Goal: Task Accomplishment & Management: Complete application form

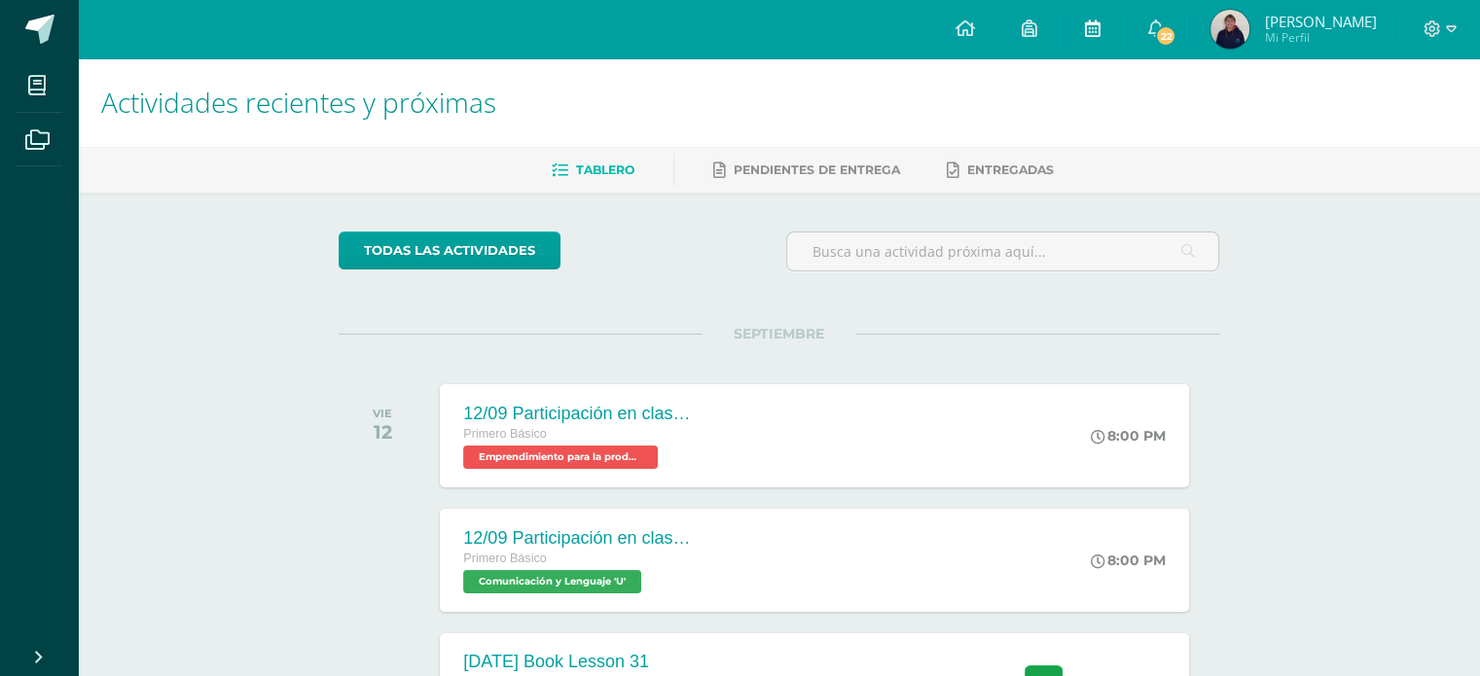
click at [1093, 22] on icon at bounding box center [1092, 28] width 16 height 18
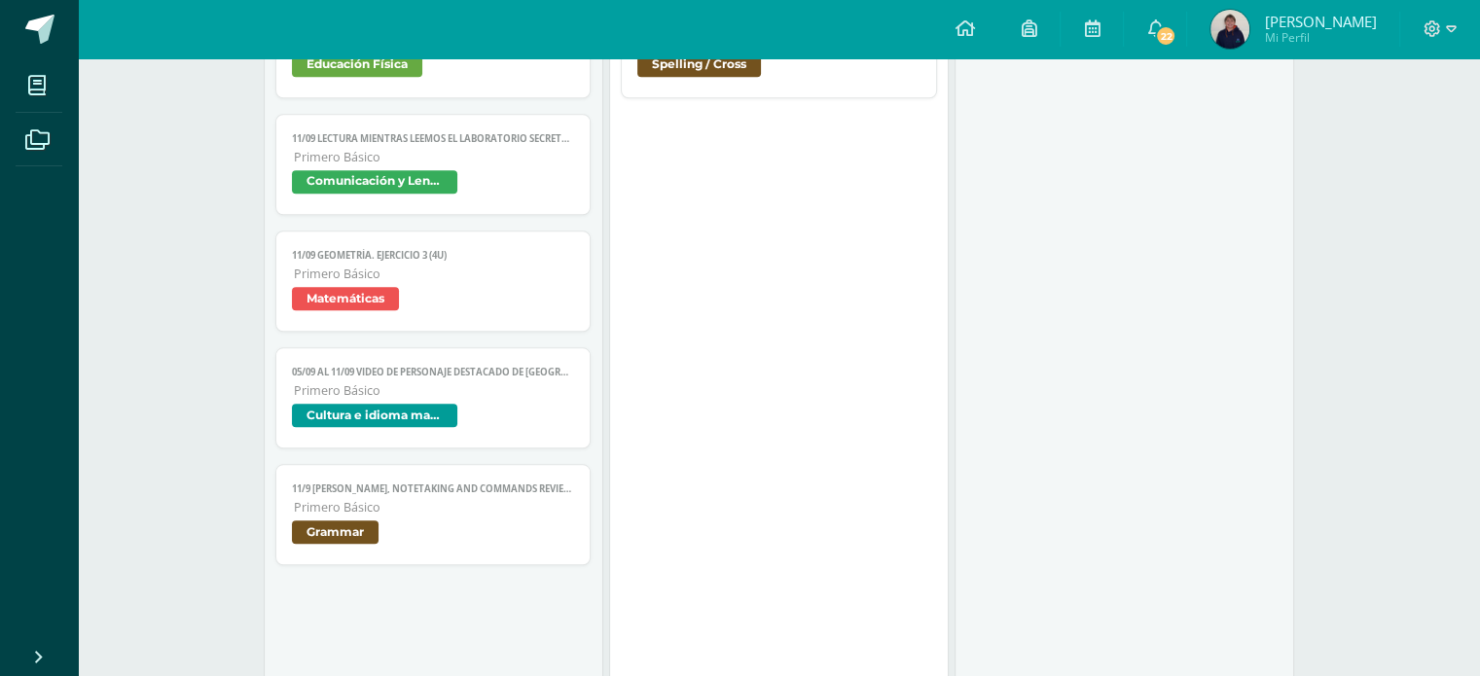
scroll to position [1794, 0]
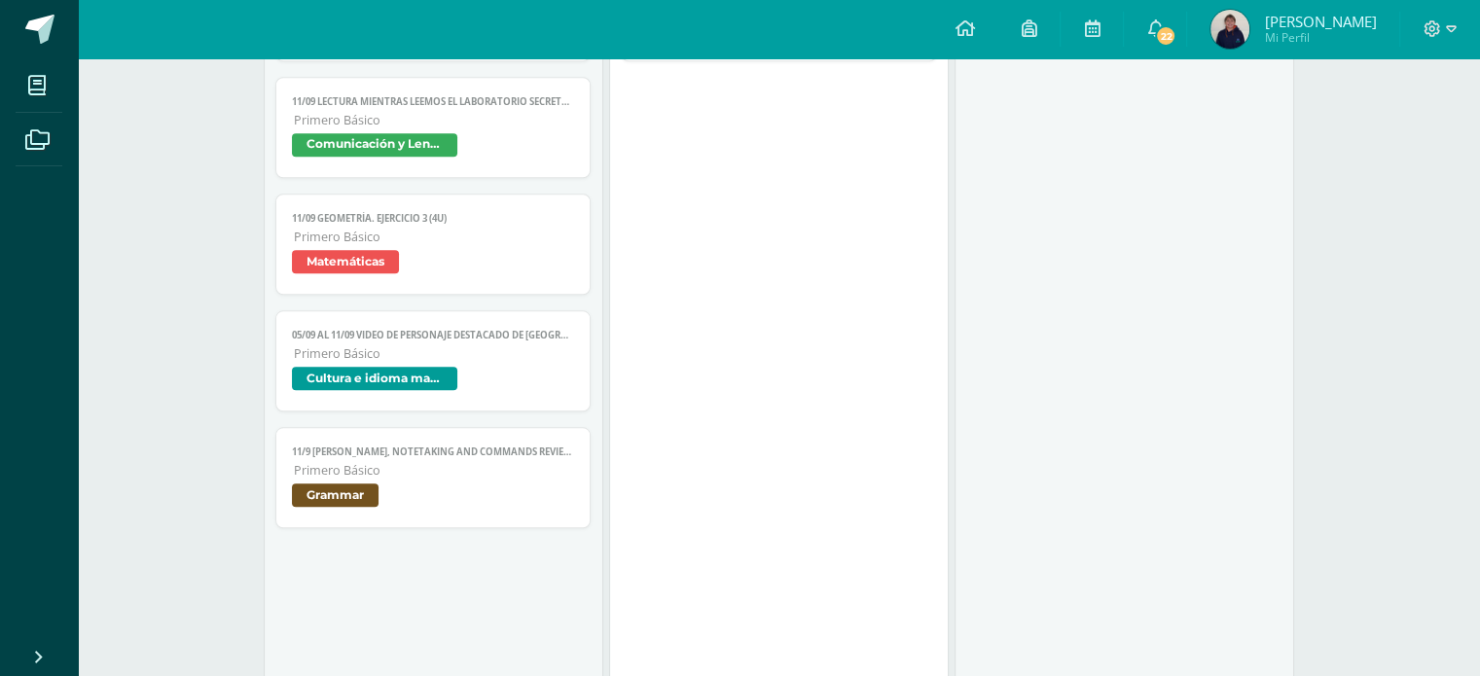
click at [523, 360] on span "Primero Básico" at bounding box center [434, 353] width 281 height 17
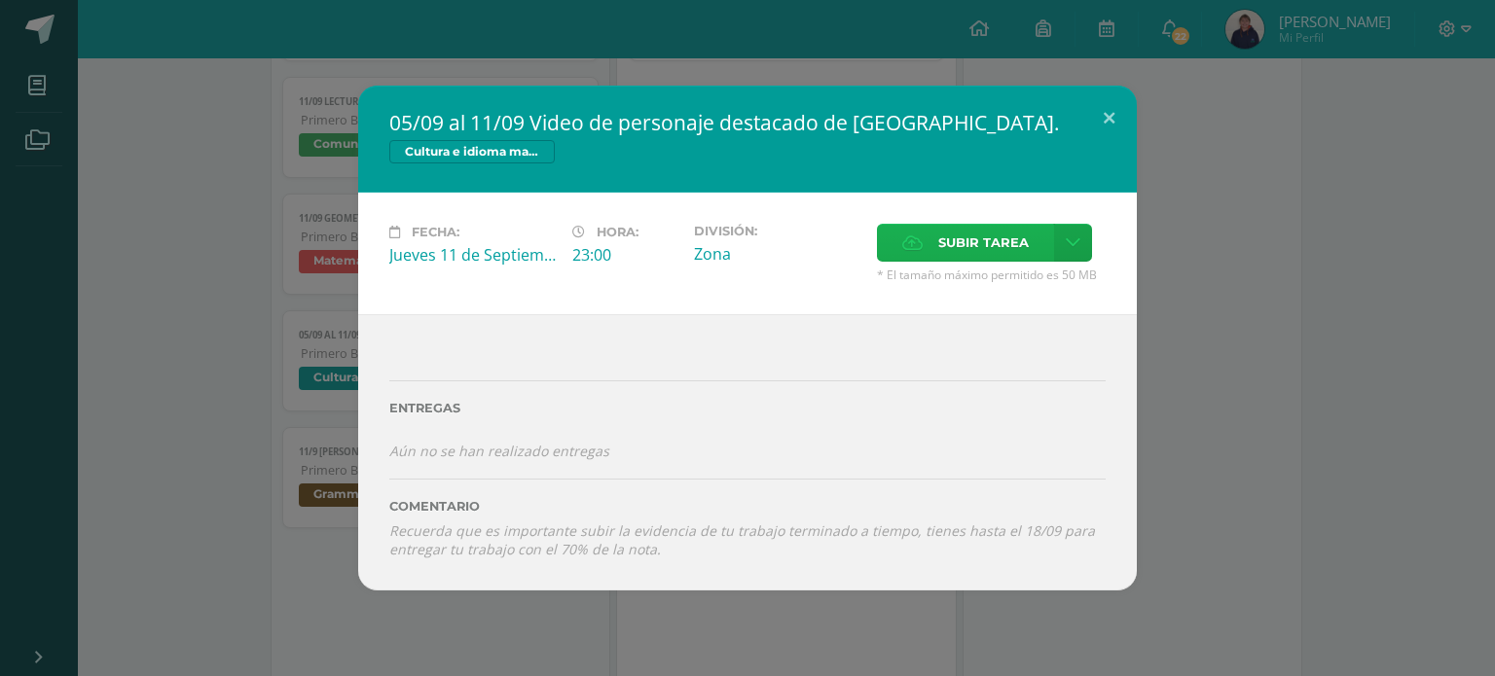
click at [947, 250] on span "Subir tarea" at bounding box center [983, 243] width 90 height 36
click at [0, 0] on input "Subir tarea" at bounding box center [0, 0] width 0 height 0
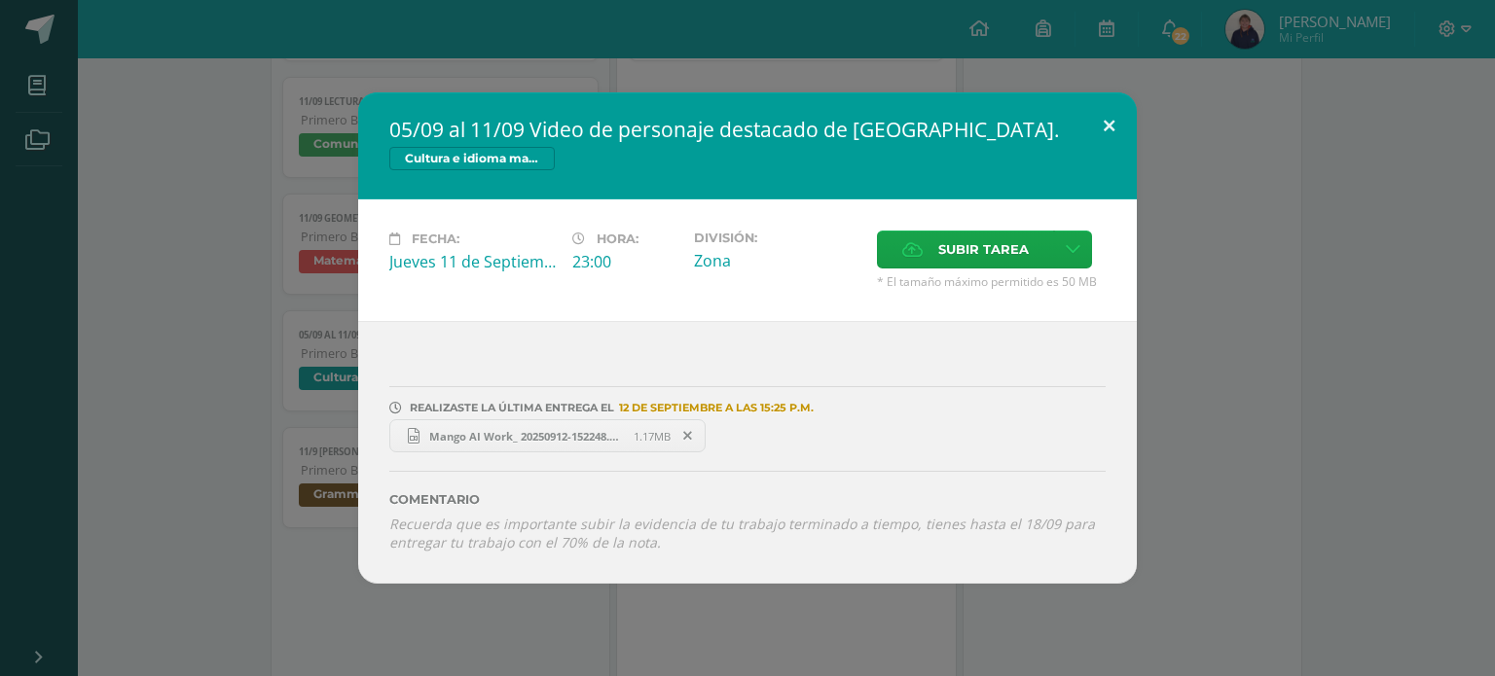
click at [1113, 139] on button at bounding box center [1108, 125] width 55 height 66
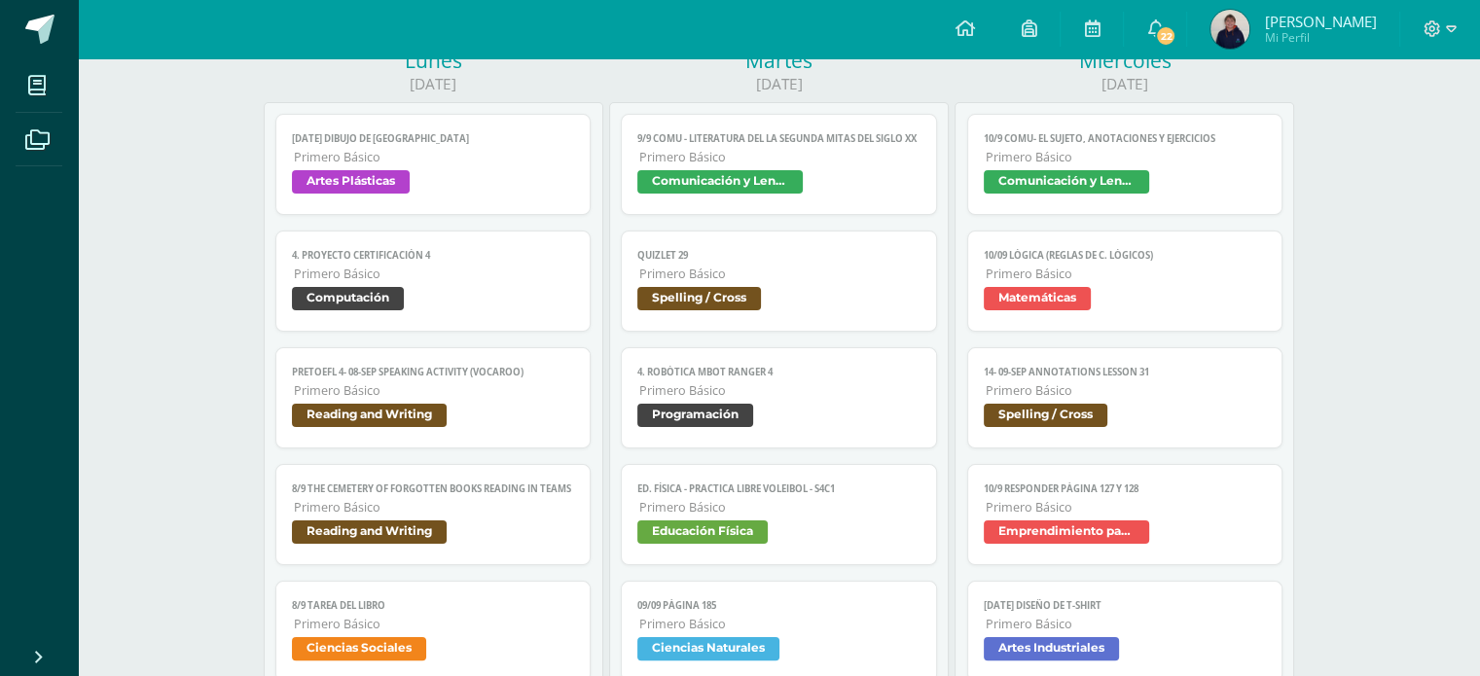
scroll to position [265, 0]
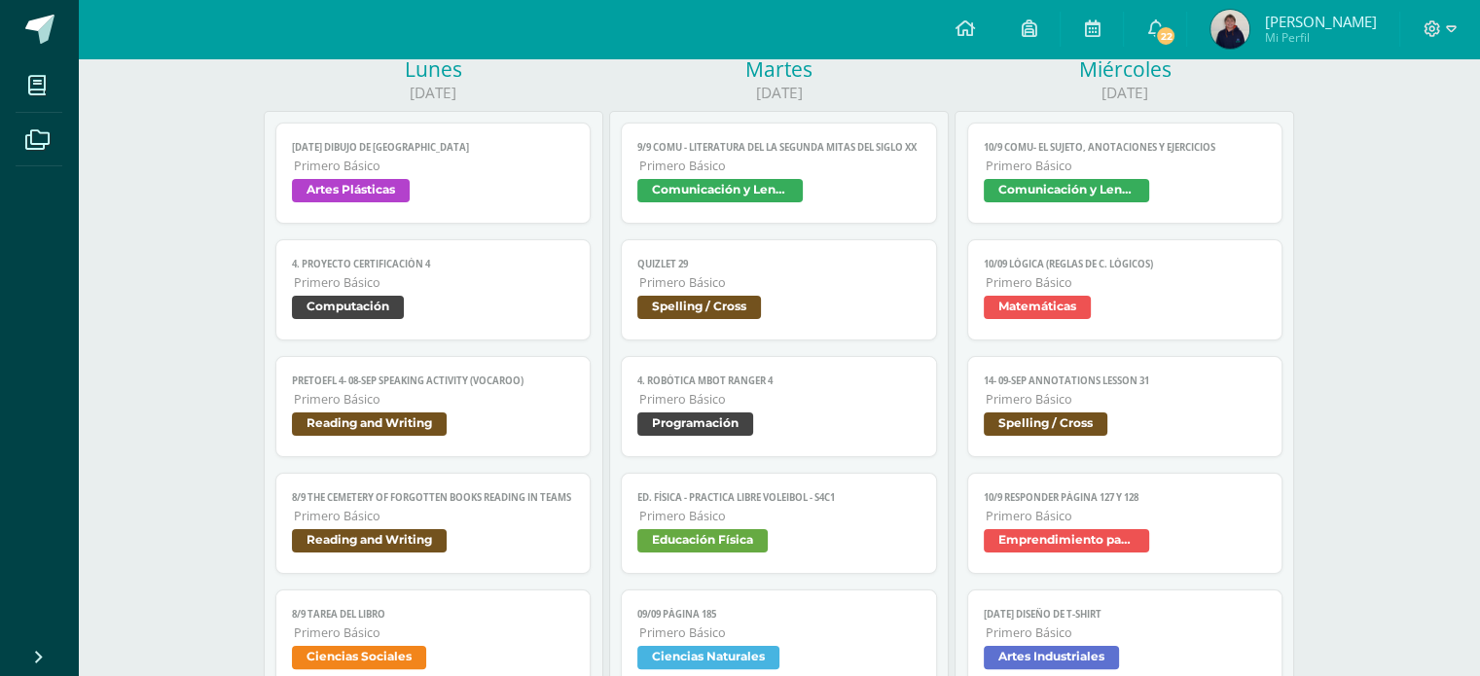
click at [775, 207] on span "Comunicación y Lenguaje" at bounding box center [778, 193] width 283 height 28
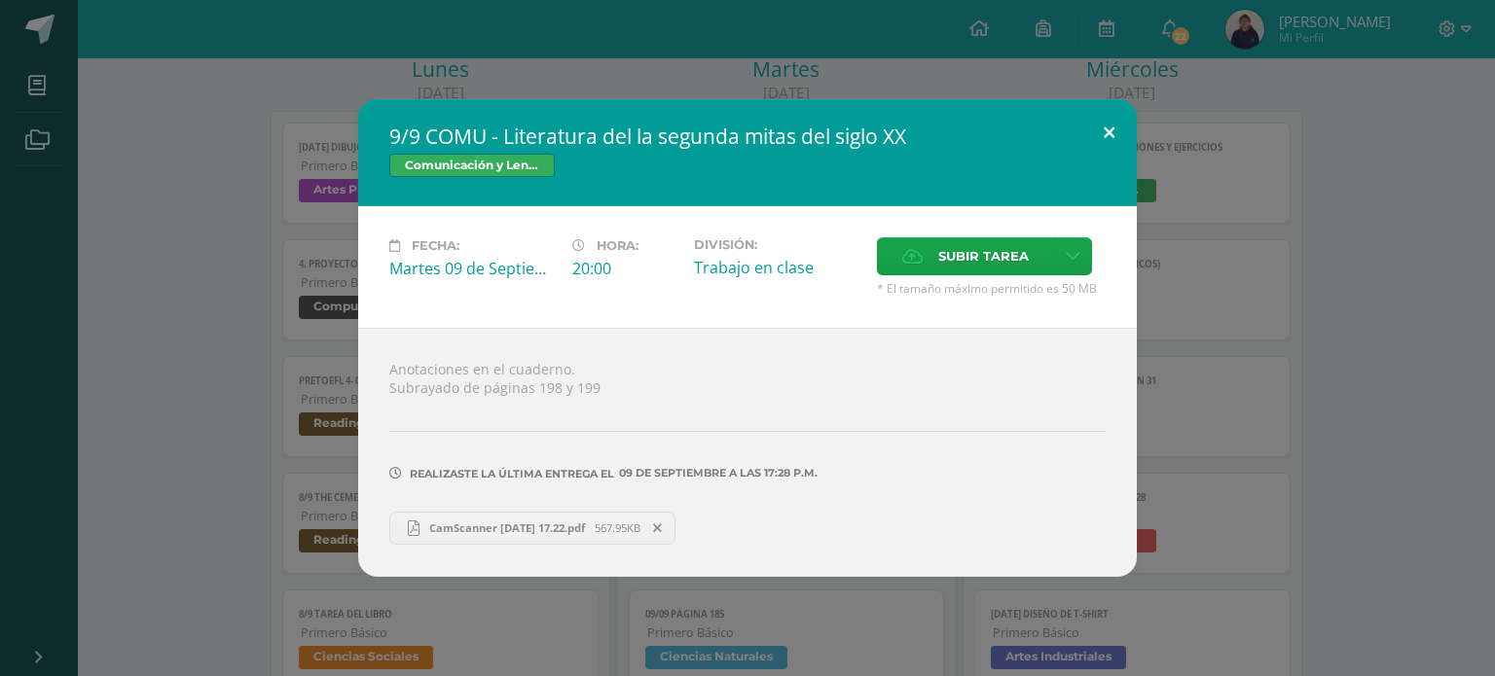
click at [1115, 139] on button at bounding box center [1108, 132] width 55 height 66
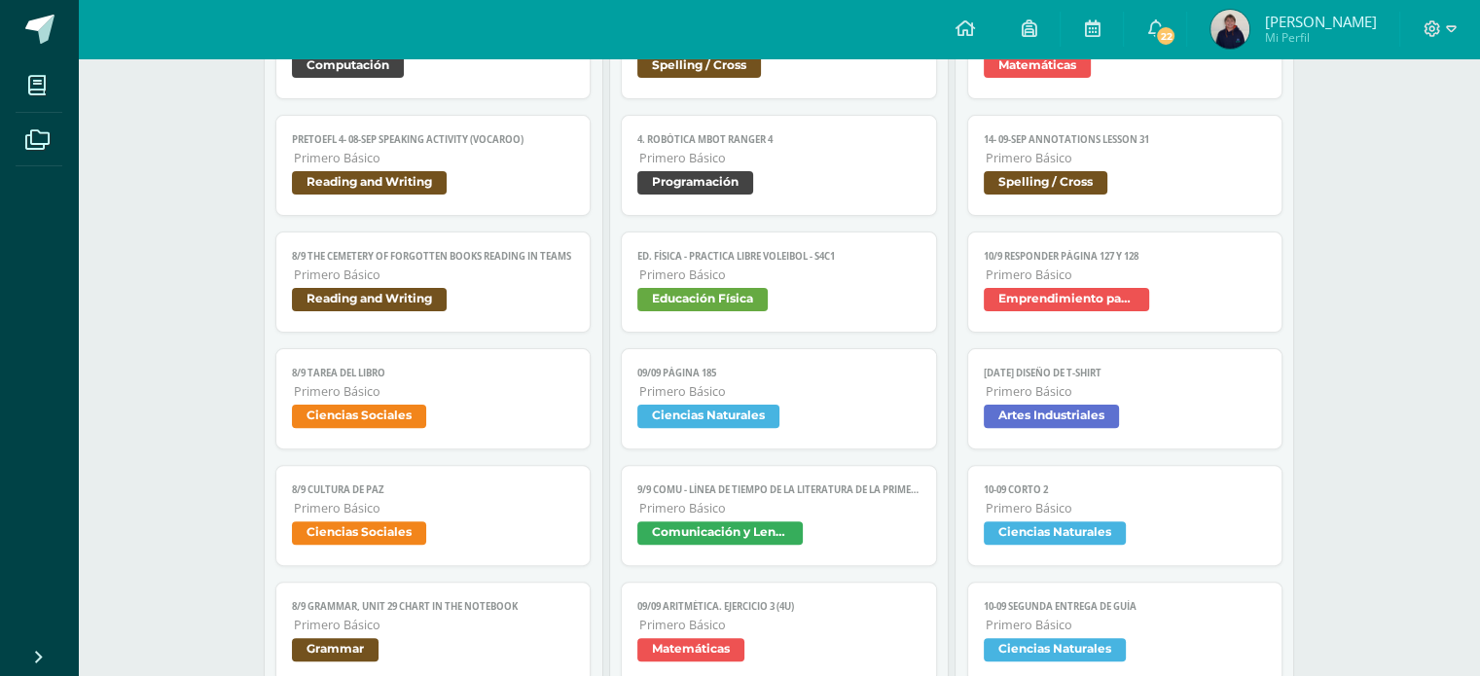
scroll to position [594, 0]
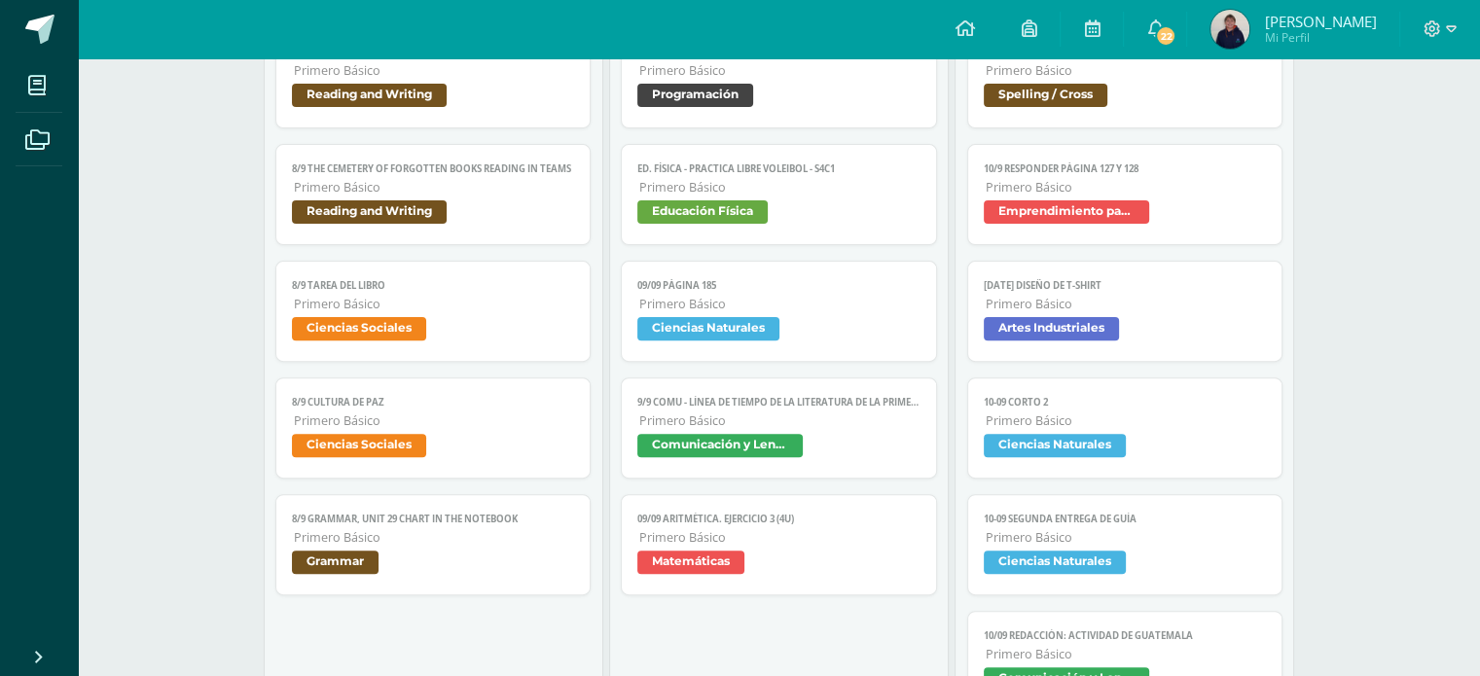
click at [803, 419] on span "Primero Básico" at bounding box center [779, 421] width 281 height 17
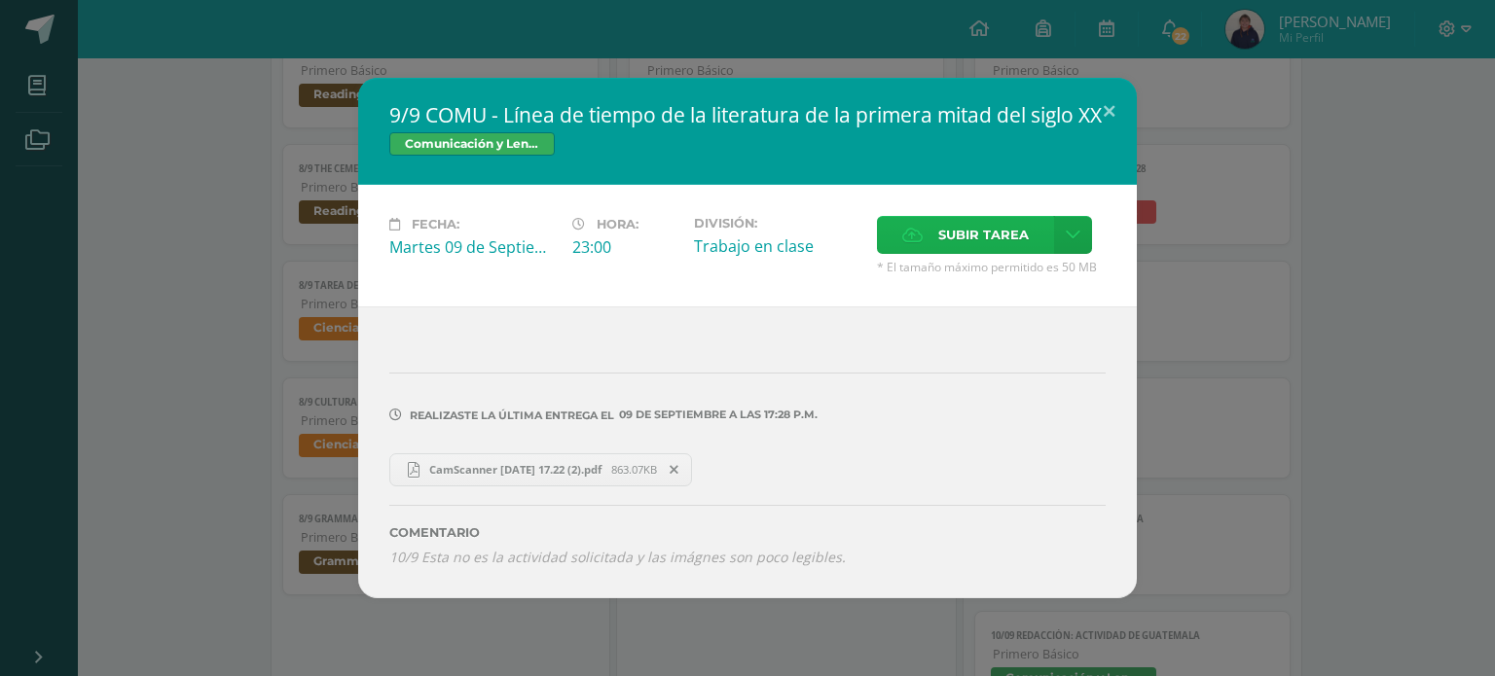
click at [992, 253] on span "Subir tarea" at bounding box center [983, 235] width 90 height 36
click at [0, 0] on input "Subir tarea" at bounding box center [0, 0] width 0 height 0
click at [595, 487] on link "CamScanner [DATE] 17.21.pdf 515.63KB" at bounding box center [522, 469] width 267 height 33
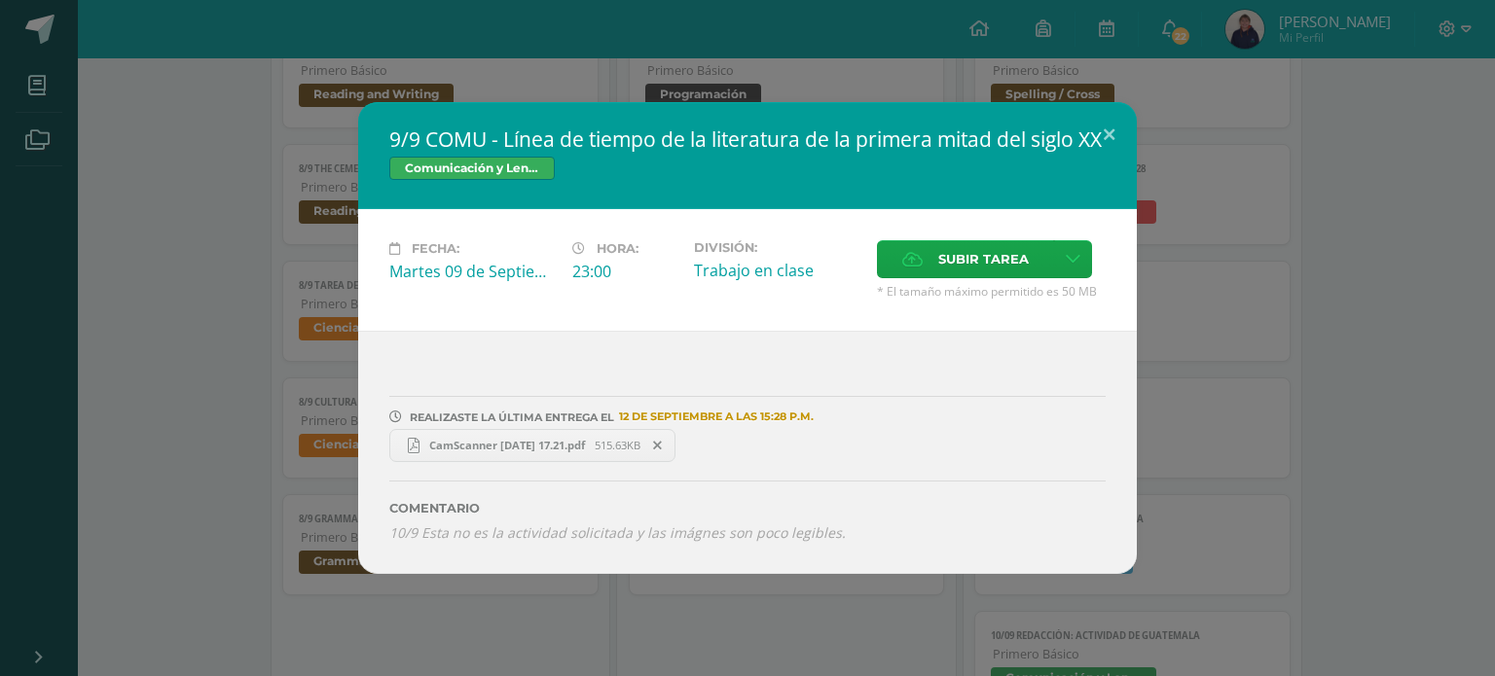
click at [589, 452] on span "CamScanner [DATE] 17.21.pdf" at bounding box center [506, 445] width 175 height 15
click at [662, 452] on icon at bounding box center [657, 446] width 9 height 14
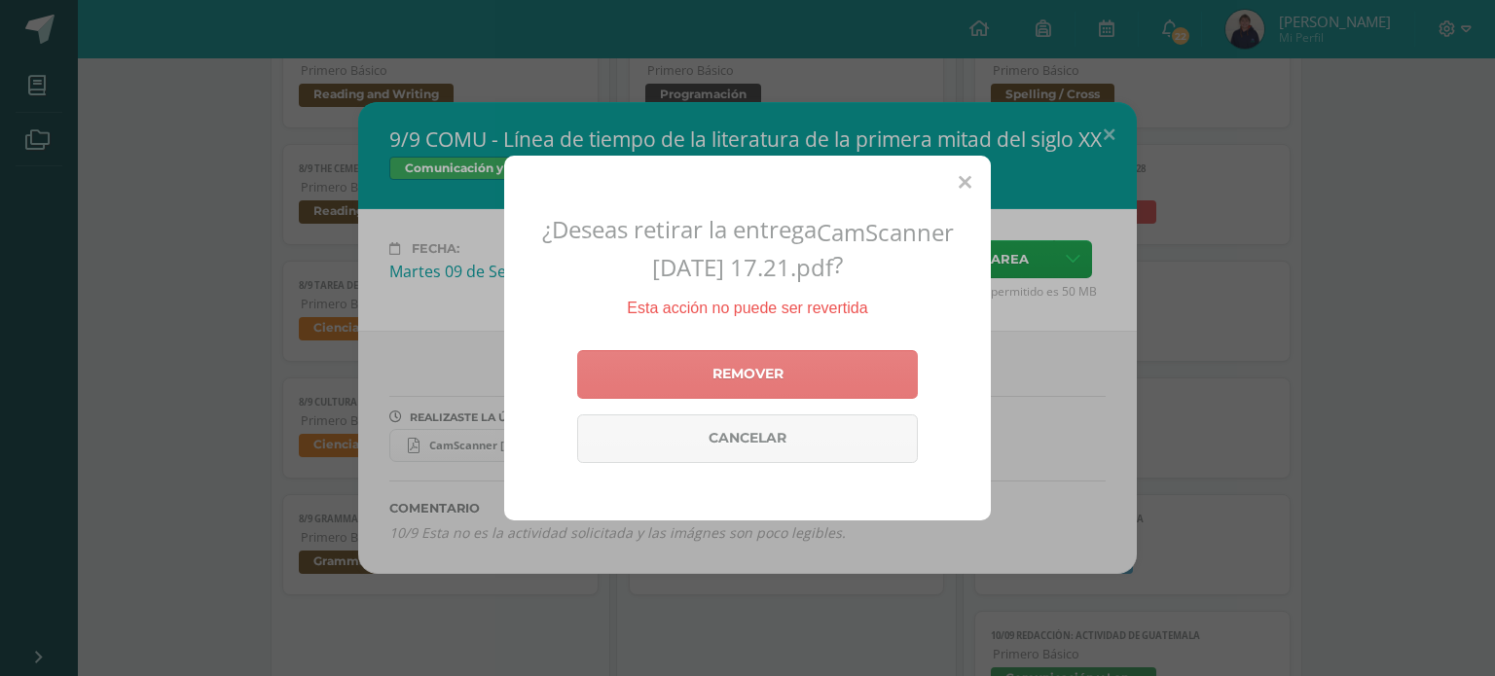
click at [746, 351] on link "Remover" at bounding box center [747, 374] width 341 height 49
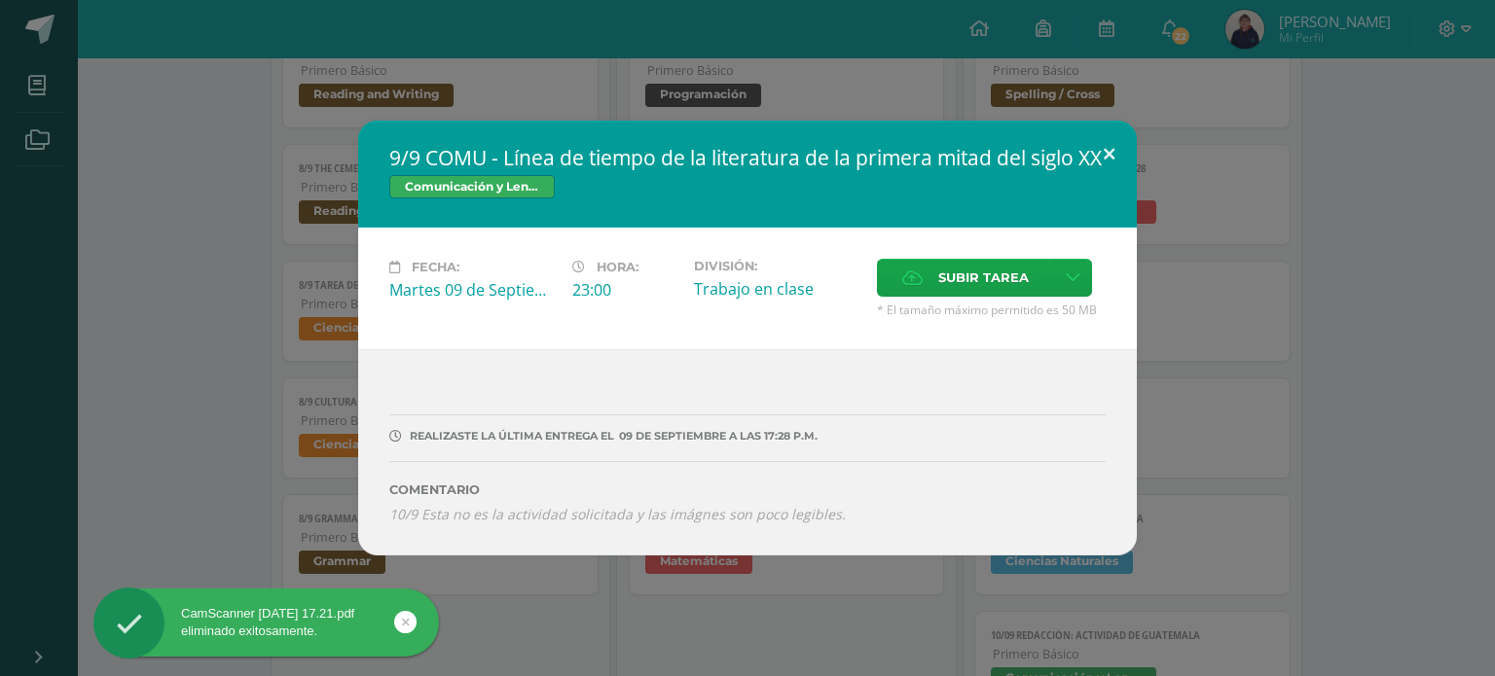
click at [1117, 139] on button at bounding box center [1108, 154] width 55 height 66
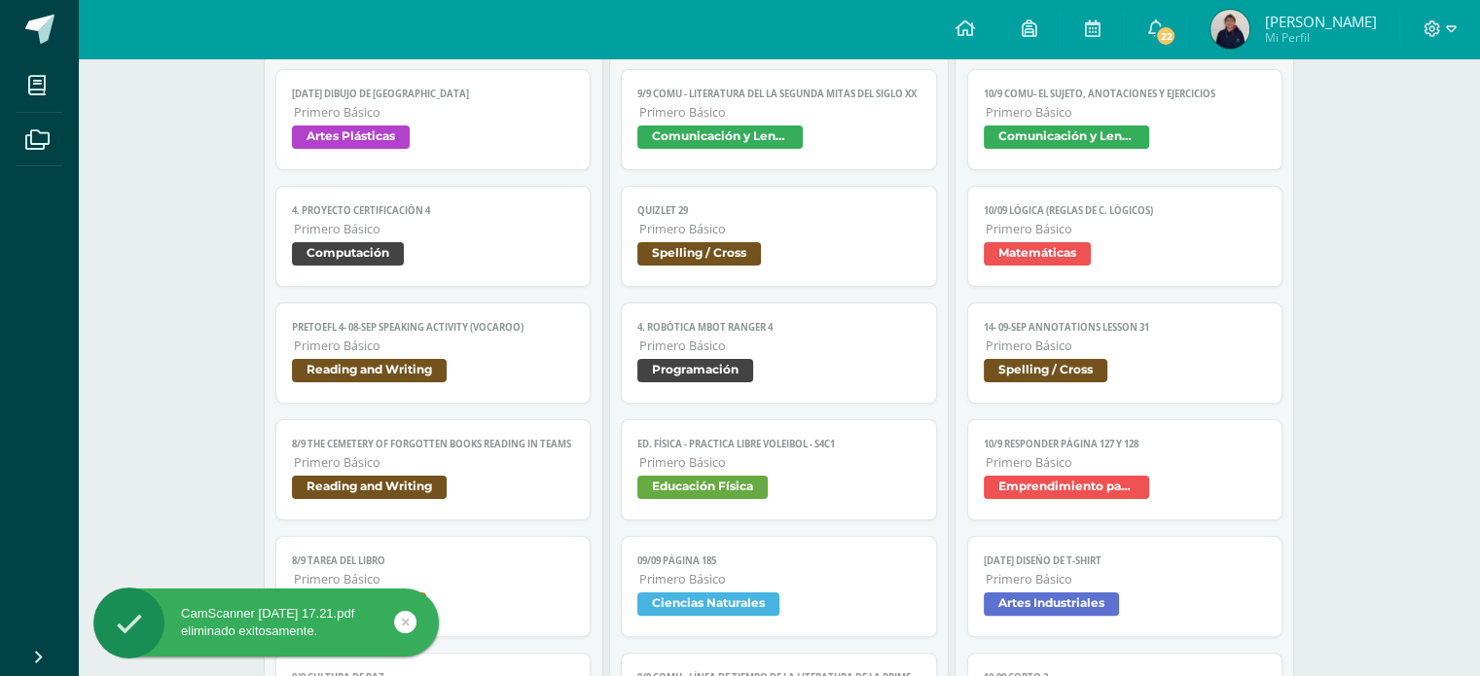
scroll to position [313, 0]
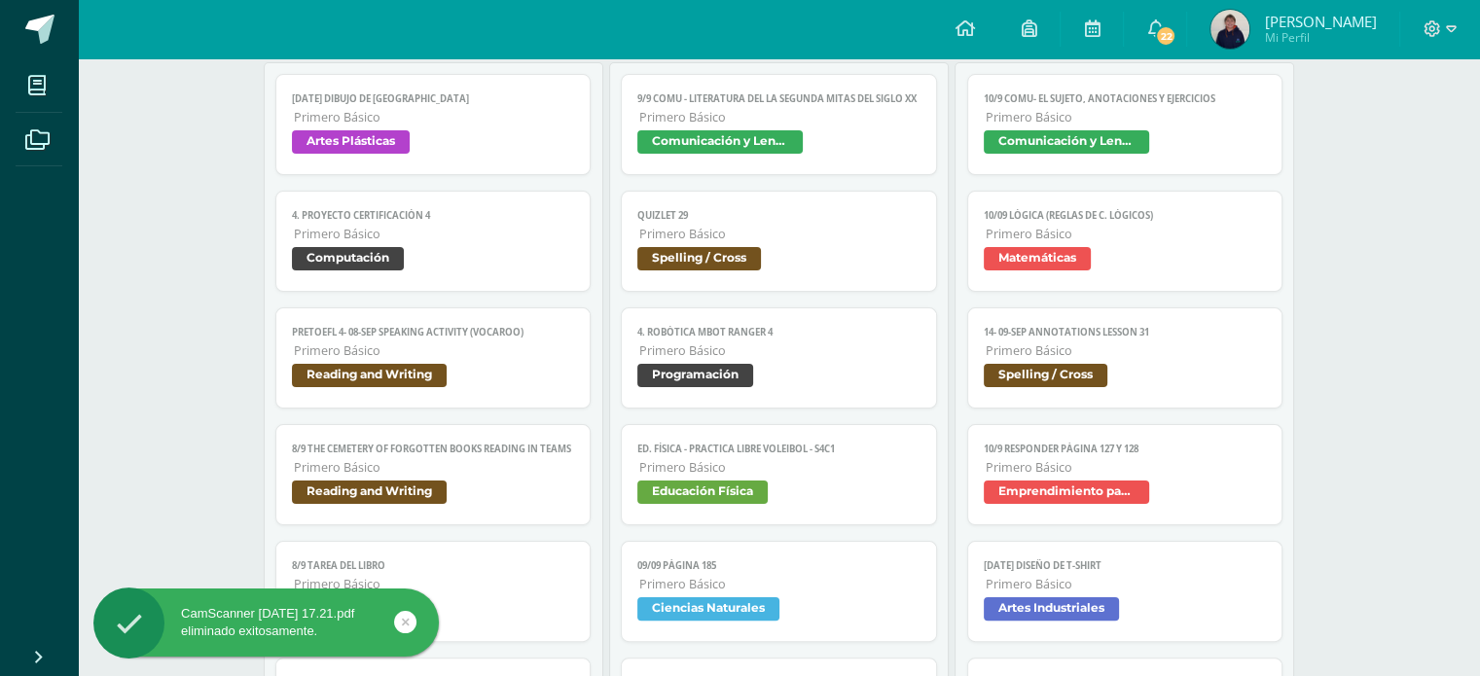
click at [907, 142] on span "Comunicación y Lenguaje" at bounding box center [778, 144] width 283 height 28
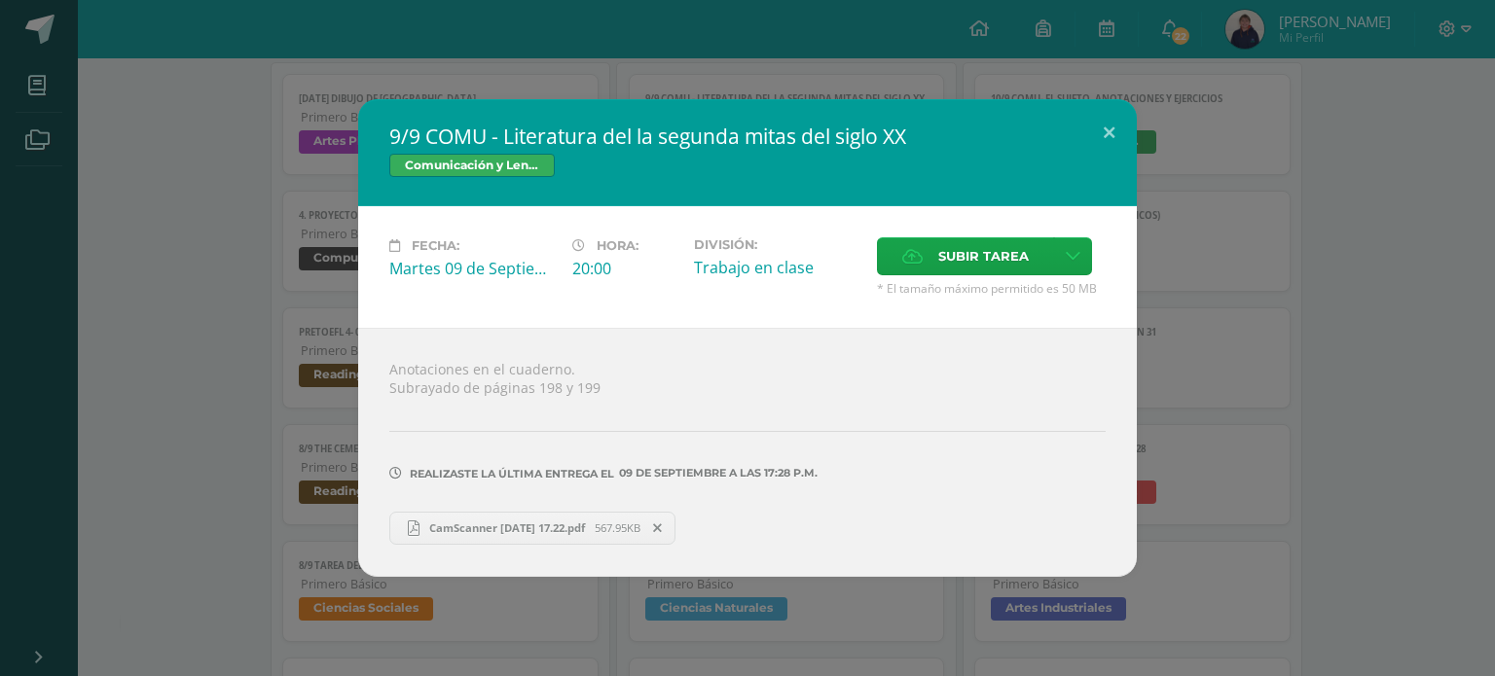
click at [538, 537] on link "CamScanner [DATE] 17.22.pdf 567.95KB" at bounding box center [532, 528] width 286 height 33
click at [1086, 138] on button at bounding box center [1108, 132] width 55 height 66
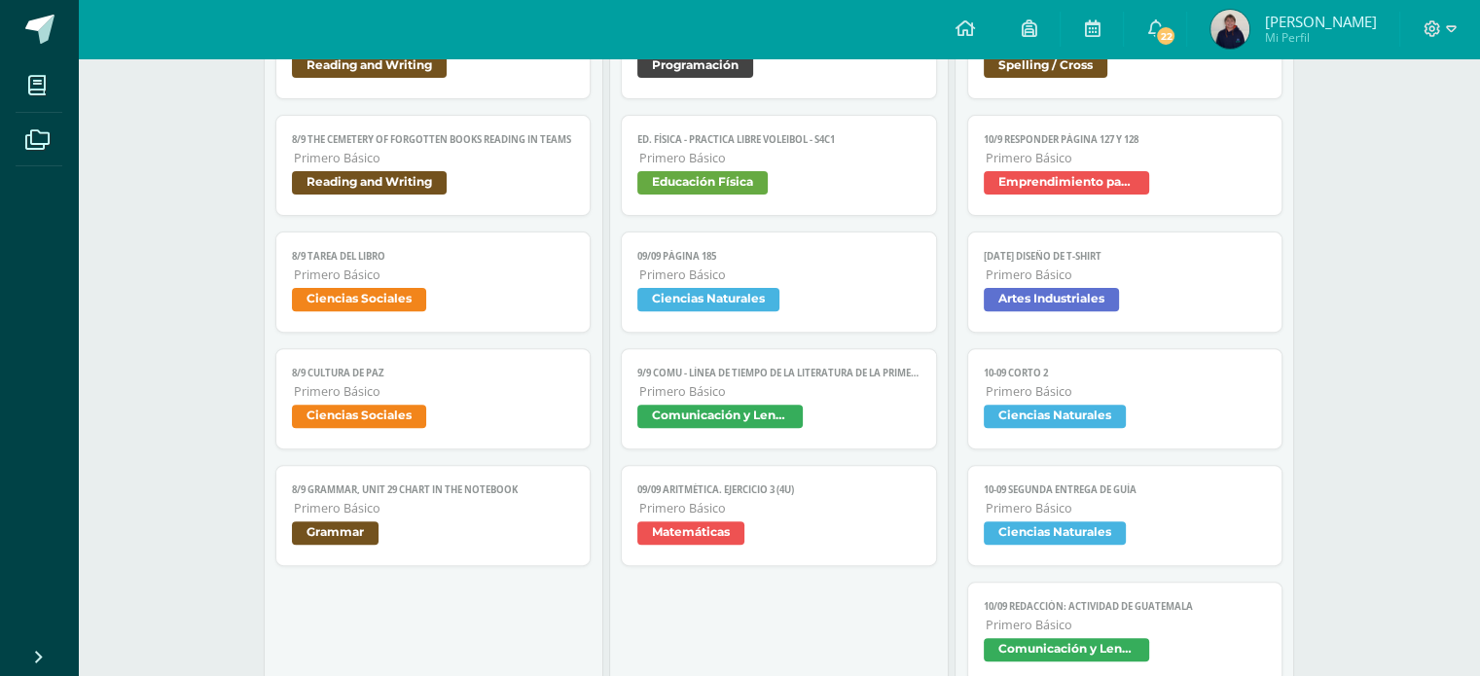
scroll to position [716, 0]
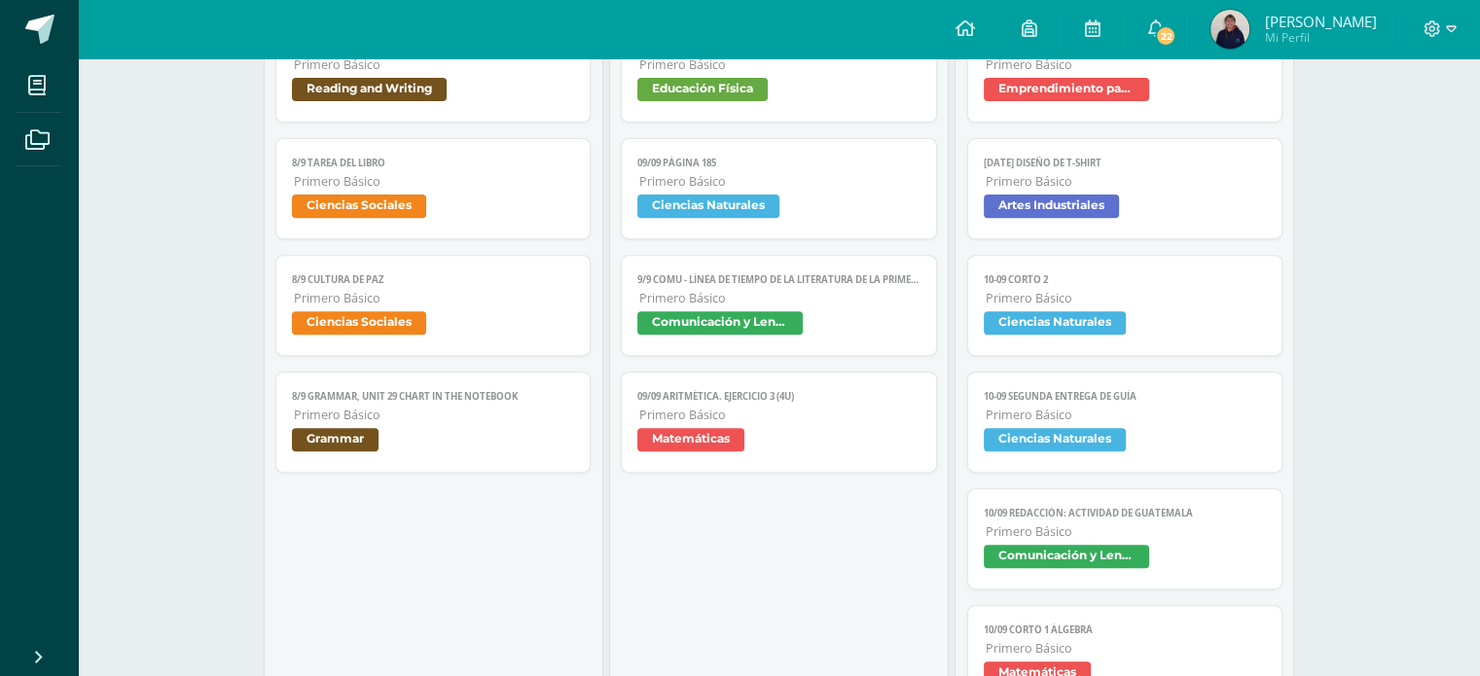
click at [852, 307] on span "Primero Básico" at bounding box center [779, 298] width 281 height 17
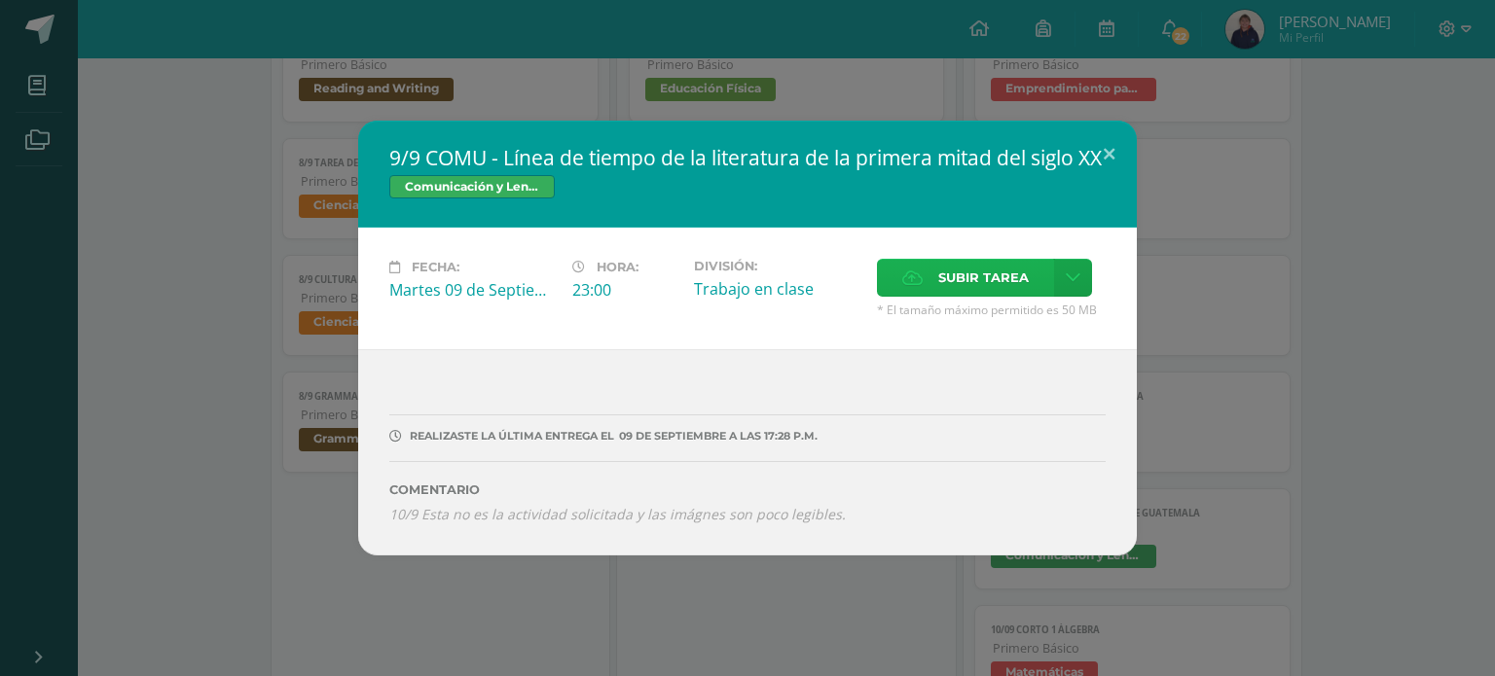
click at [978, 296] on span "Subir tarea" at bounding box center [983, 278] width 90 height 36
click at [0, 0] on input "Subir tarea" at bounding box center [0, 0] width 0 height 0
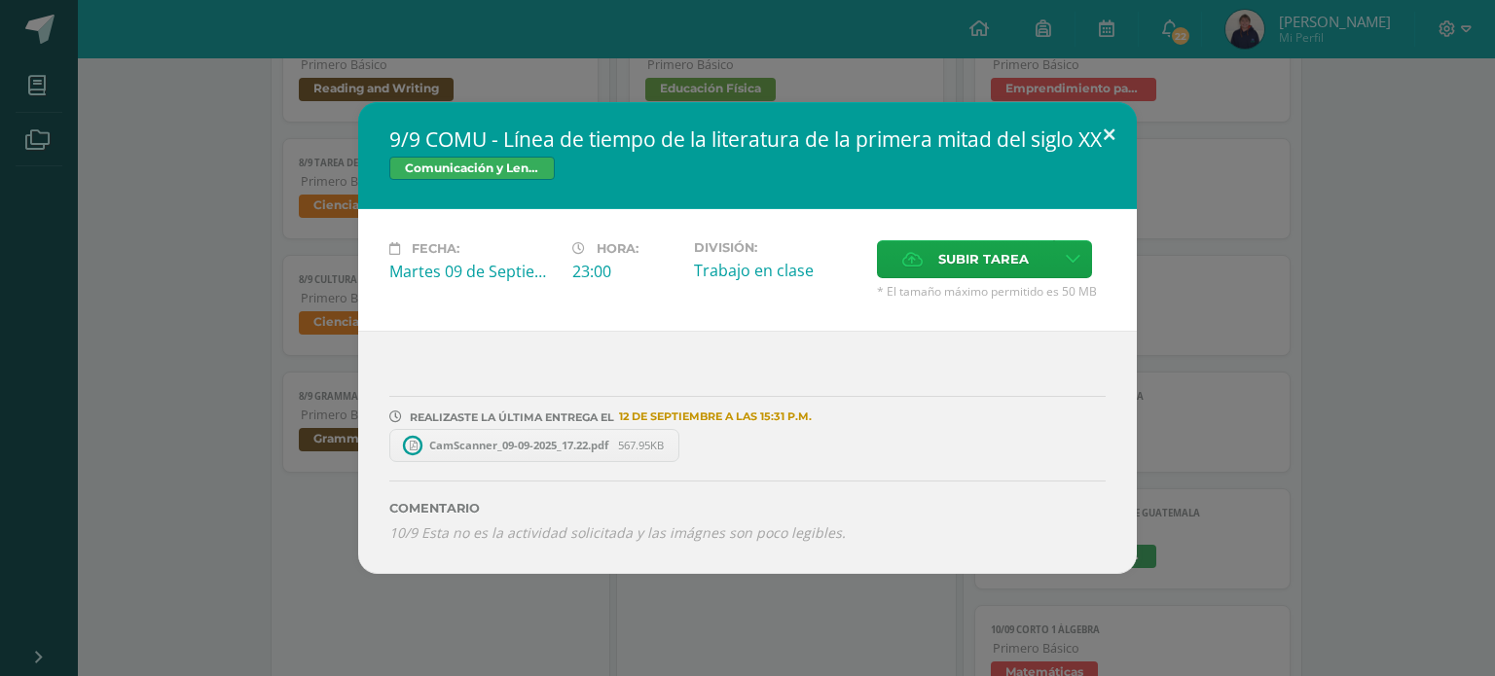
click at [1109, 121] on button at bounding box center [1108, 135] width 55 height 66
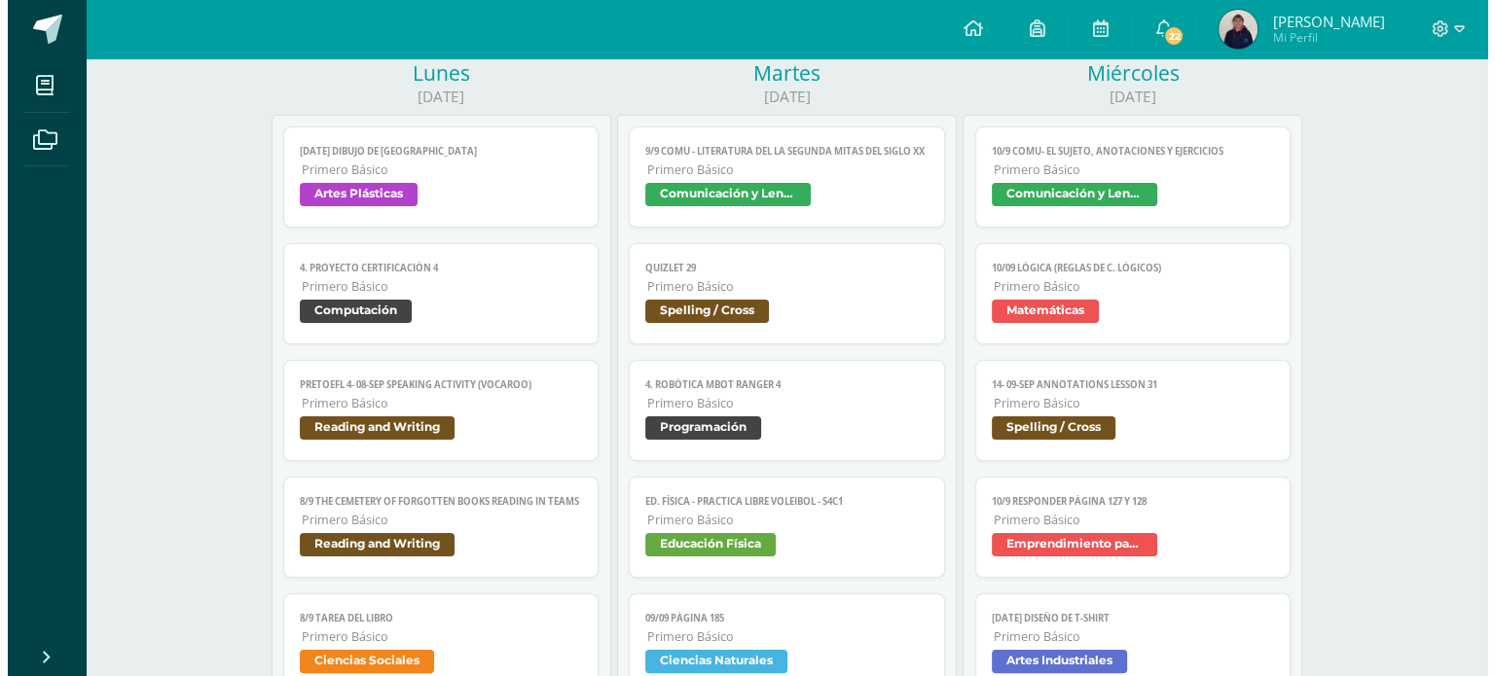
scroll to position [223, 0]
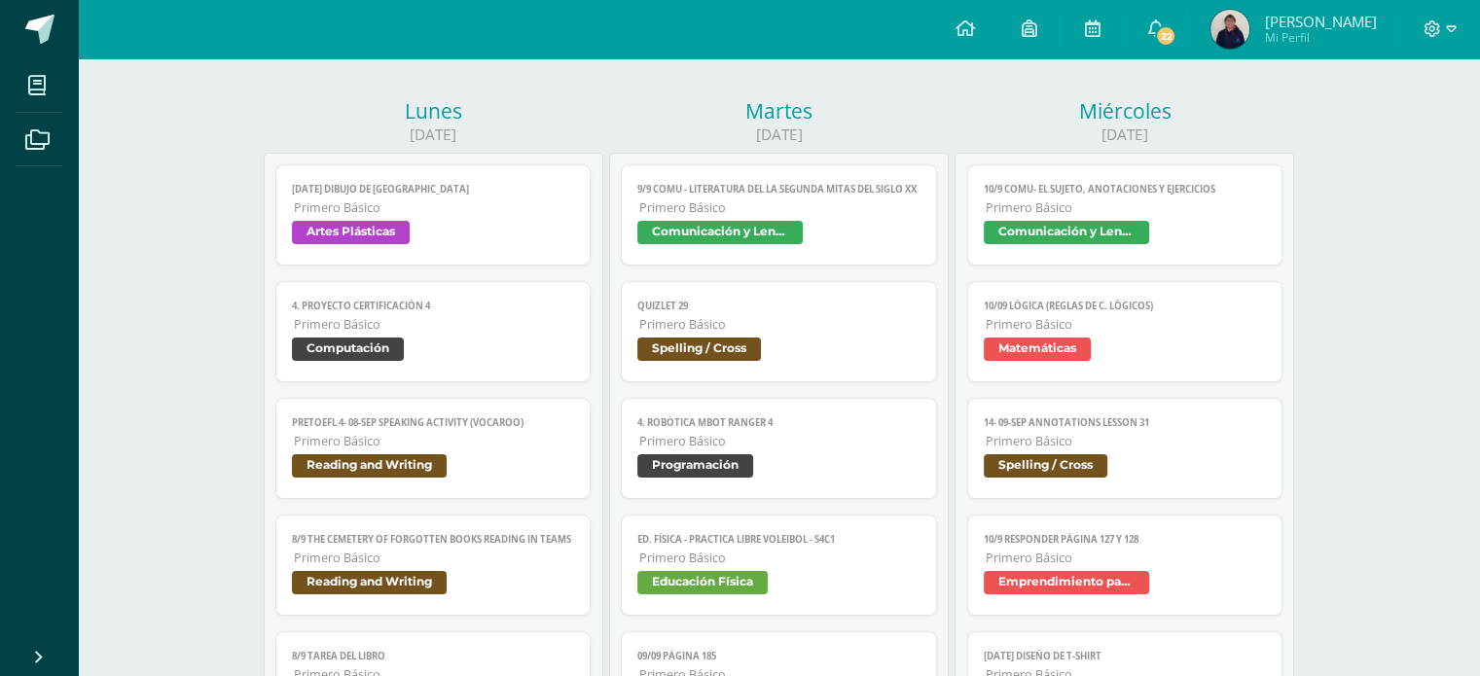
click at [1079, 441] on span "Primero Básico" at bounding box center [1126, 441] width 281 height 17
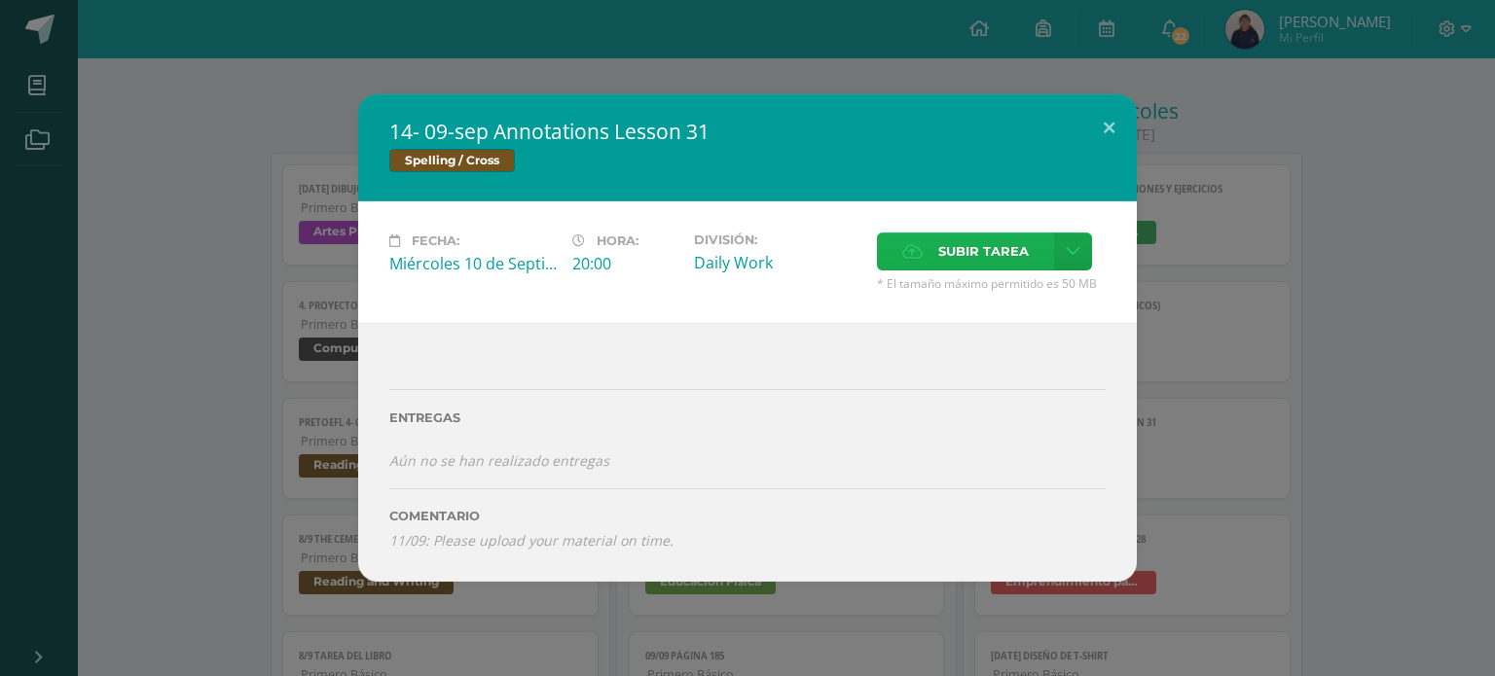
click at [977, 271] on label "Subir tarea" at bounding box center [965, 252] width 177 height 38
click at [0, 0] on input "Subir tarea" at bounding box center [0, 0] width 0 height 0
